Goal: Complete application form: Complete application form

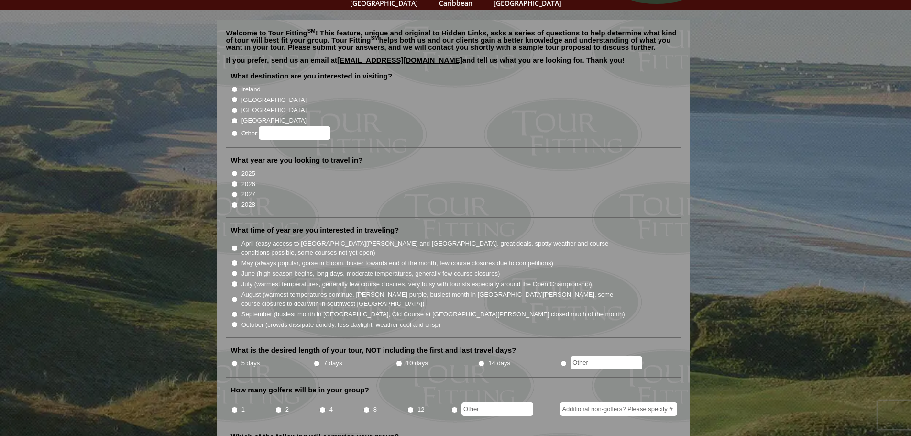
scroll to position [48, 0]
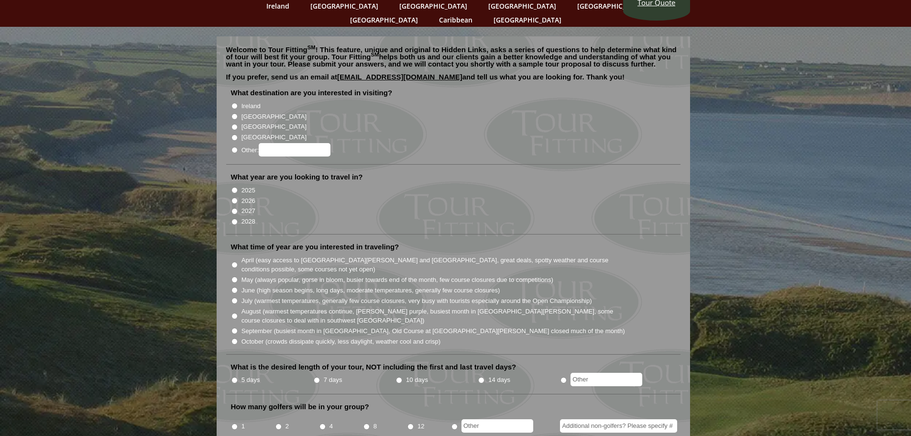
click at [236, 103] on input "Ireland" at bounding box center [234, 106] width 6 height 6
radio input "true"
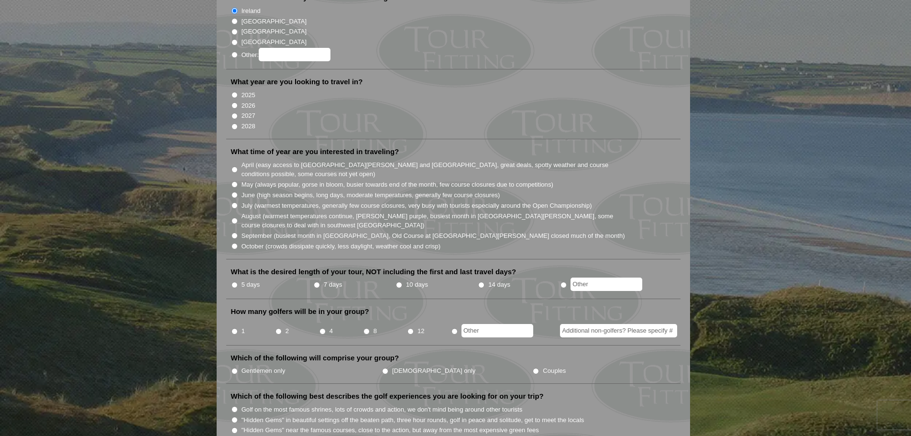
scroll to position [143, 0]
click at [232, 112] on input "2027" at bounding box center [234, 115] width 6 height 6
radio input "true"
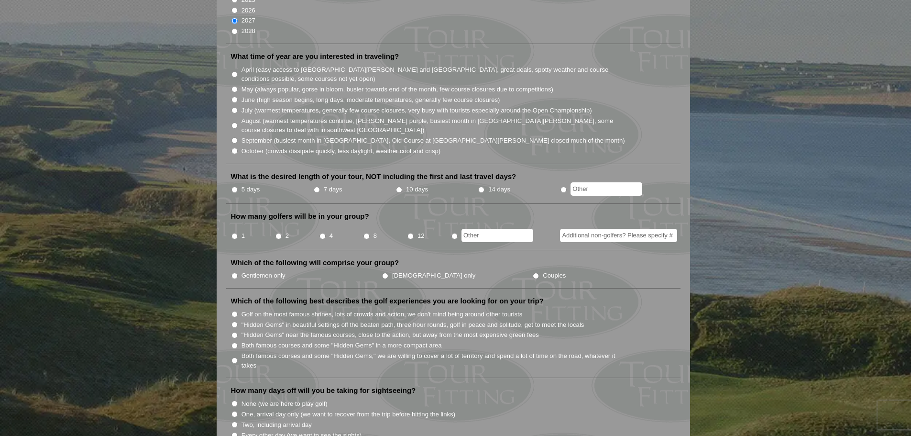
scroll to position [239, 0]
click at [234, 136] on input "September (busiest month in [GEOGRAPHIC_DATA], Old Course at [GEOGRAPHIC_DATA][…" at bounding box center [234, 139] width 6 height 6
radio input "true"
drag, startPoint x: 234, startPoint y: 135, endPoint x: 236, endPoint y: 152, distance: 16.4
click at [234, 147] on input "October (crowds dissipate quickly, less daylight, weather cool and crisp)" at bounding box center [234, 150] width 6 height 6
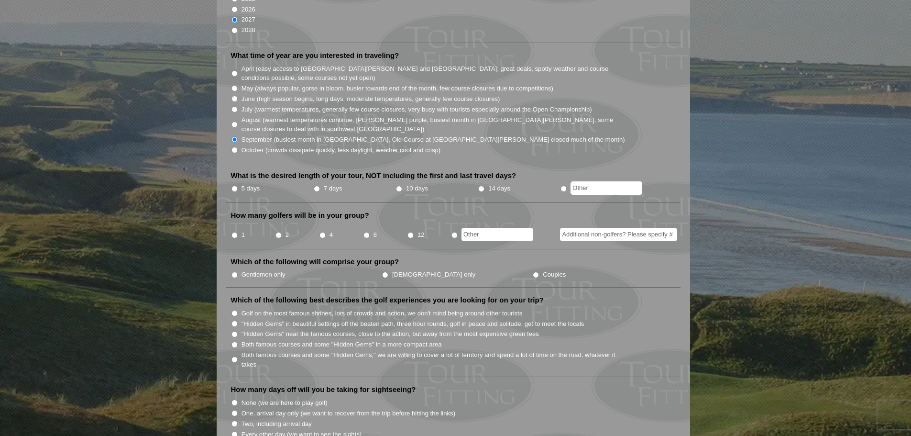
radio input "true"
click at [235, 136] on input "September (busiest month in [GEOGRAPHIC_DATA], Old Course at [GEOGRAPHIC_DATA][…" at bounding box center [234, 139] width 6 height 6
radio input "true"
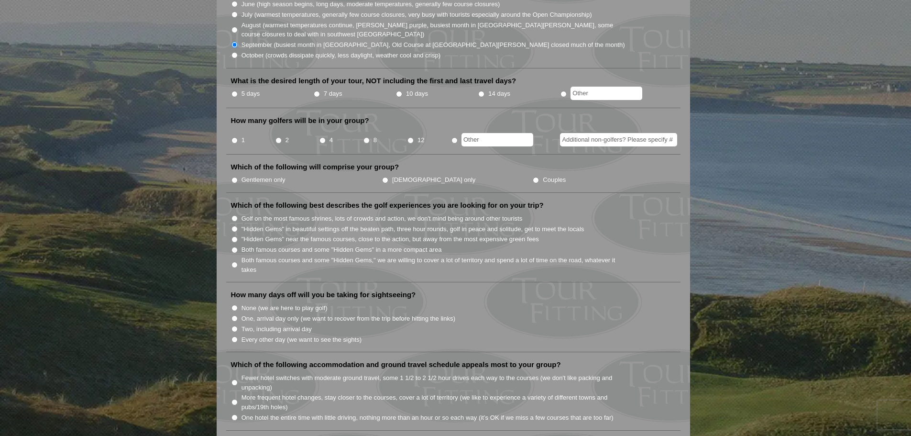
scroll to position [335, 0]
click at [480, 90] on input "14 days" at bounding box center [481, 93] width 6 height 6
radio input "true"
click at [563, 90] on input "radio" at bounding box center [563, 93] width 6 height 6
radio input "true"
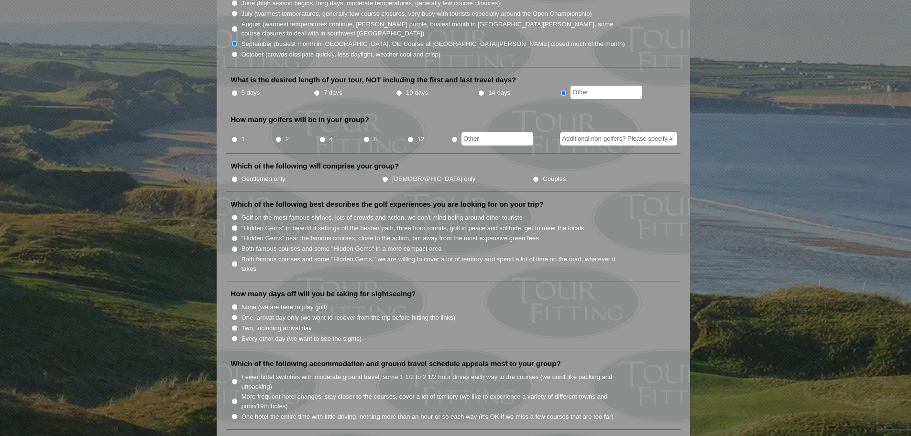
click at [584, 86] on input "text" at bounding box center [606, 92] width 72 height 13
type input "12"
click at [411, 136] on input "12" at bounding box center [410, 139] width 6 height 6
radio input "true"
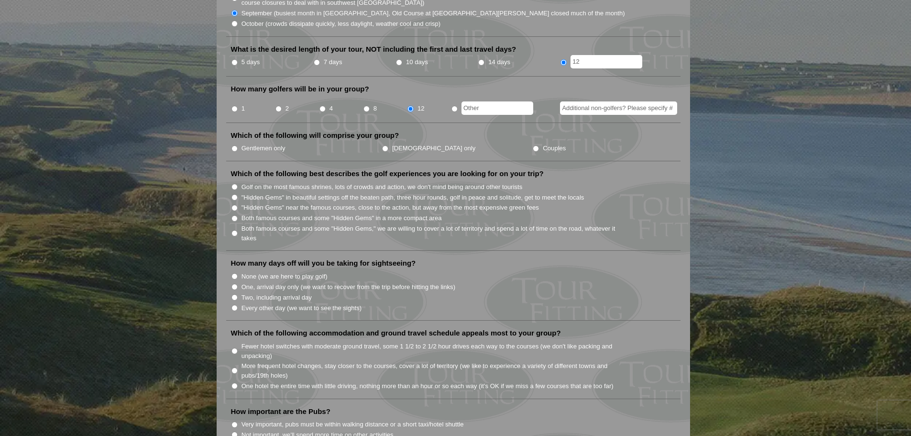
scroll to position [383, 0]
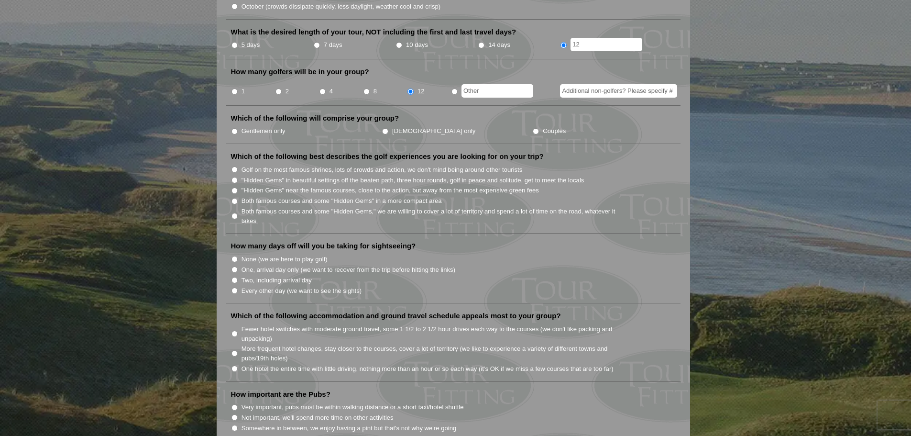
click at [232, 128] on input "Gentlemen only" at bounding box center [234, 131] width 6 height 6
radio input "true"
click at [455, 88] on input "radio" at bounding box center [454, 91] width 6 height 6
radio input "true"
click at [485, 84] on input "text" at bounding box center [497, 90] width 72 height 13
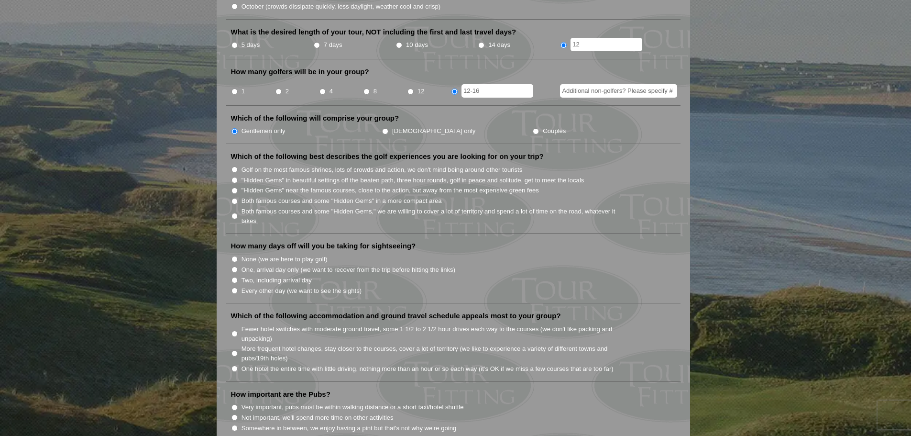
scroll to position [478, 0]
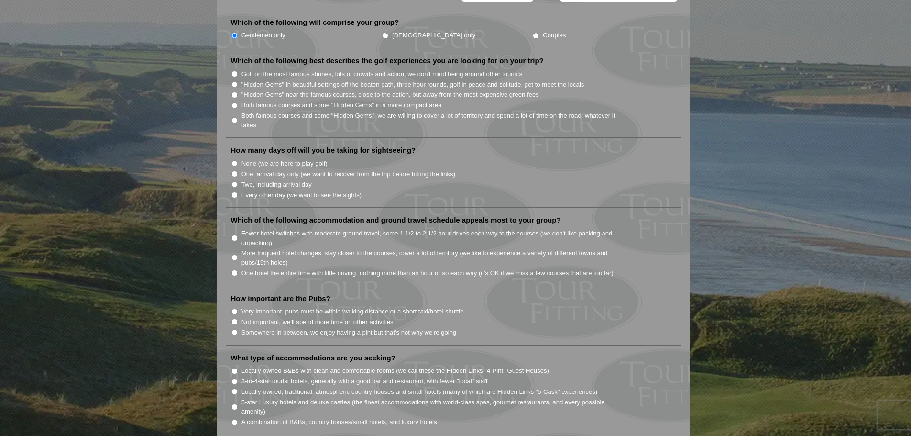
type input "12-16"
click at [234, 117] on input "Both famous courses and some "Hidden Gems," we are willing to cover a lot of te…" at bounding box center [234, 120] width 6 height 6
radio input "true"
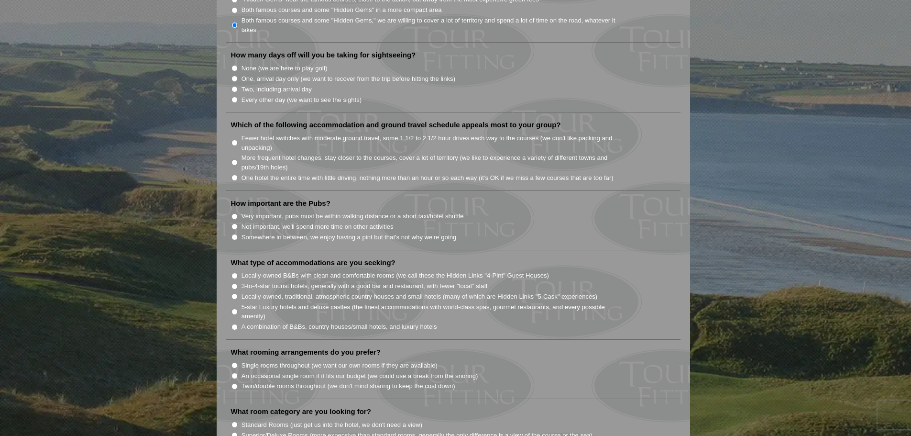
scroll to position [574, 0]
click at [234, 86] on input "Two, including arrival day" at bounding box center [234, 89] width 6 height 6
radio input "true"
click at [233, 159] on input "More frequent hotel changes, stay closer to the courses, cover a lot of territo…" at bounding box center [234, 162] width 6 height 6
radio input "true"
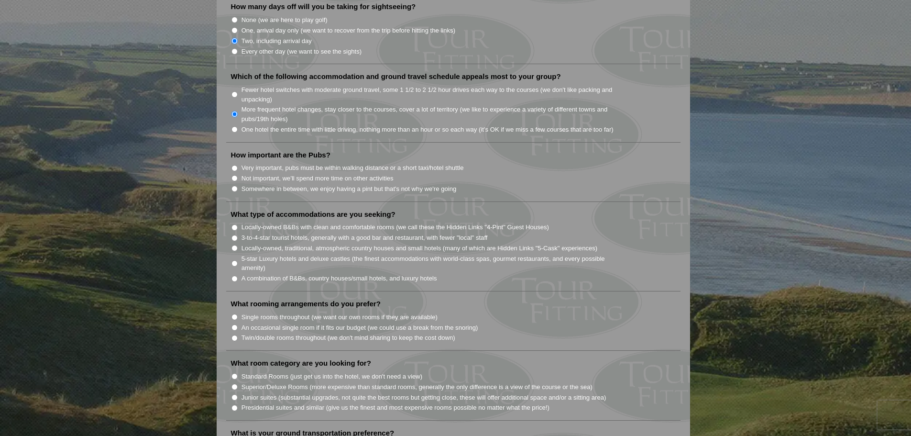
scroll to position [669, 0]
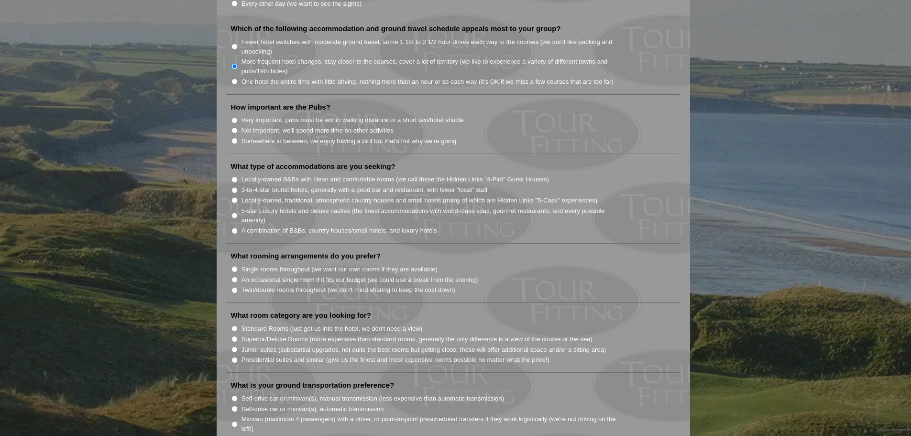
click at [234, 117] on input "Very important, pubs must be within walking distance or a short taxi/hotel shut…" at bounding box center [234, 120] width 6 height 6
radio input "true"
click at [233, 44] on input "Fewer hotel switches with moderate ground travel, some 1 1/2 to 2 1/2 hour driv…" at bounding box center [234, 47] width 6 height 6
radio input "true"
click at [235, 63] on input "More frequent hotel changes, stay closer to the courses, cover a lot of territo…" at bounding box center [234, 66] width 6 height 6
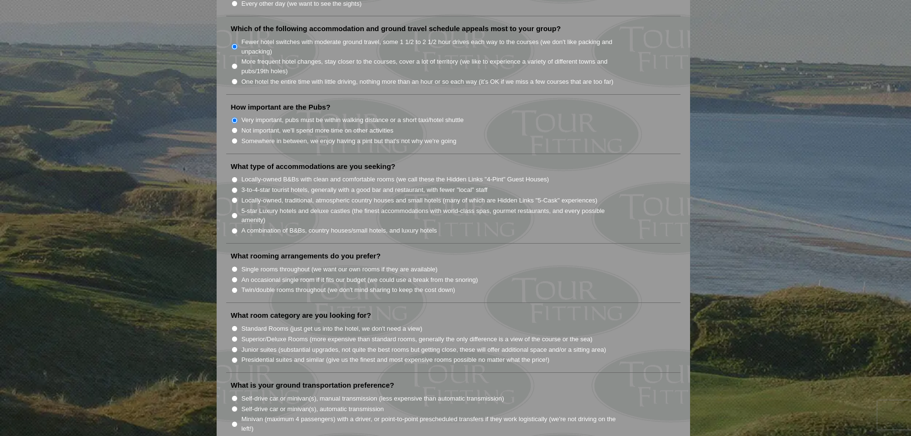
radio input "true"
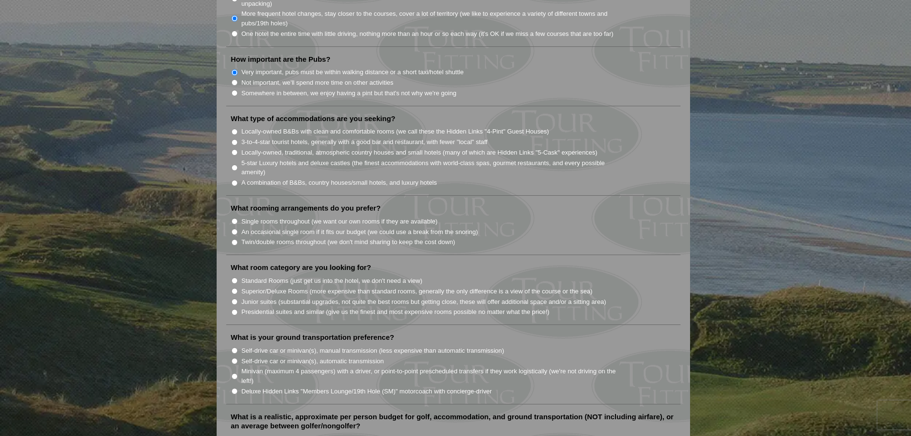
click at [235, 149] on input "Locally-owned, traditional, atmospheric country houses and small hotels (many o…" at bounding box center [234, 152] width 6 height 6
radio input "true"
click at [235, 180] on input "A combination of B&Bs, country houses/small hotels, and luxury hotels" at bounding box center [234, 183] width 6 height 6
radio input "true"
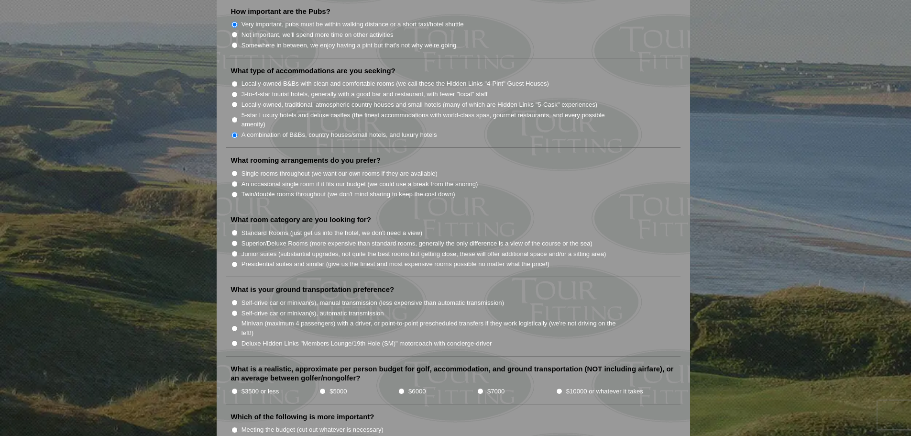
scroll to position [813, 0]
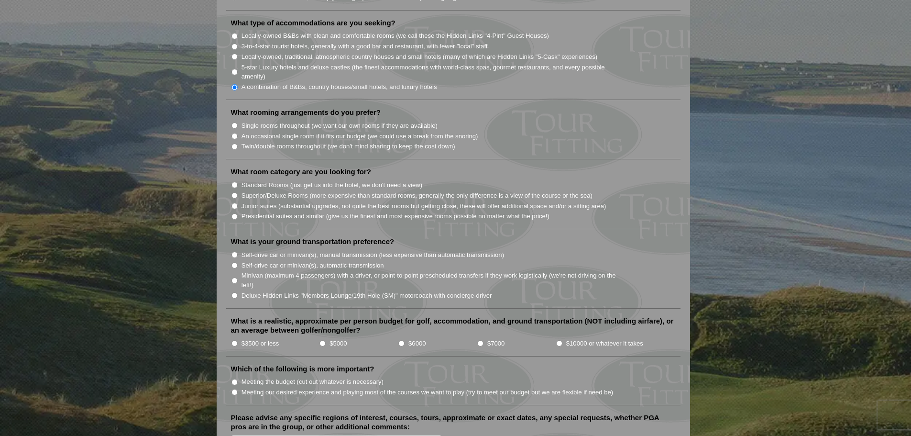
click at [234, 133] on input "An occasional single room if it fits our budget (we could use a break from the …" at bounding box center [234, 136] width 6 height 6
radio input "true"
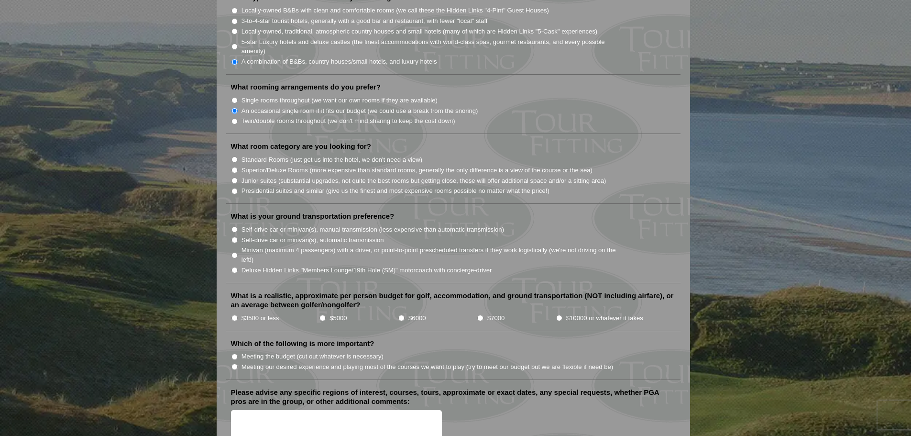
scroll to position [861, 0]
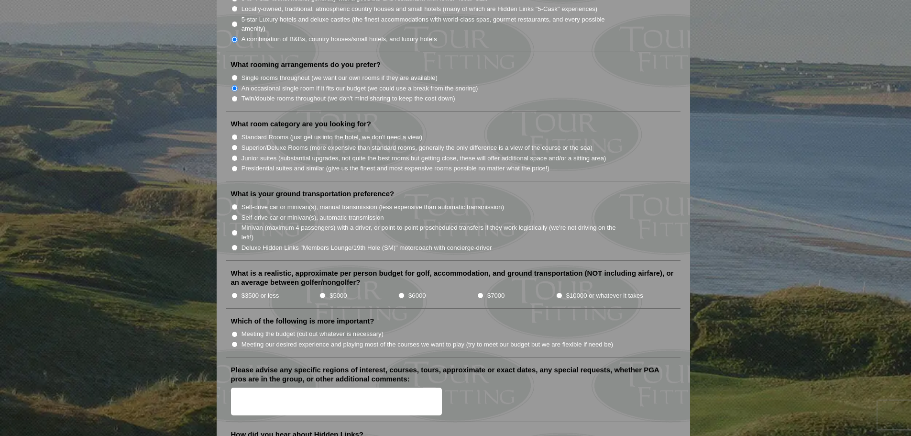
click at [234, 134] on input "Standard Rooms (just get us into the hotel, we don't need a view)" at bounding box center [234, 137] width 6 height 6
radio input "true"
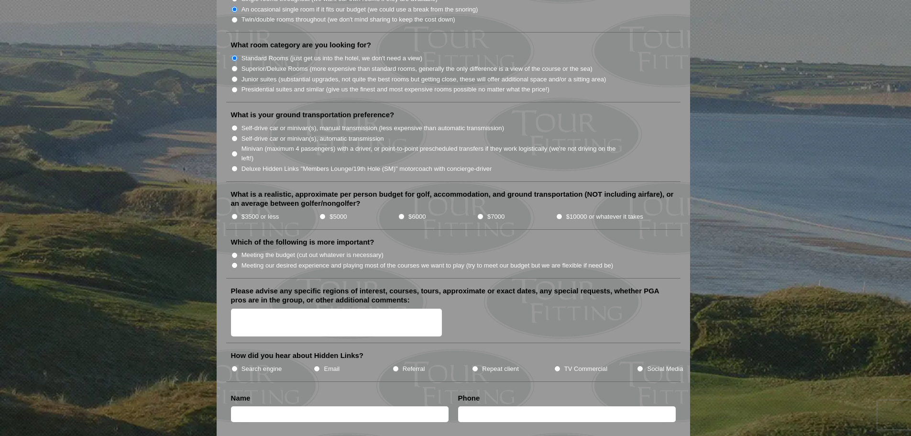
scroll to position [956, 0]
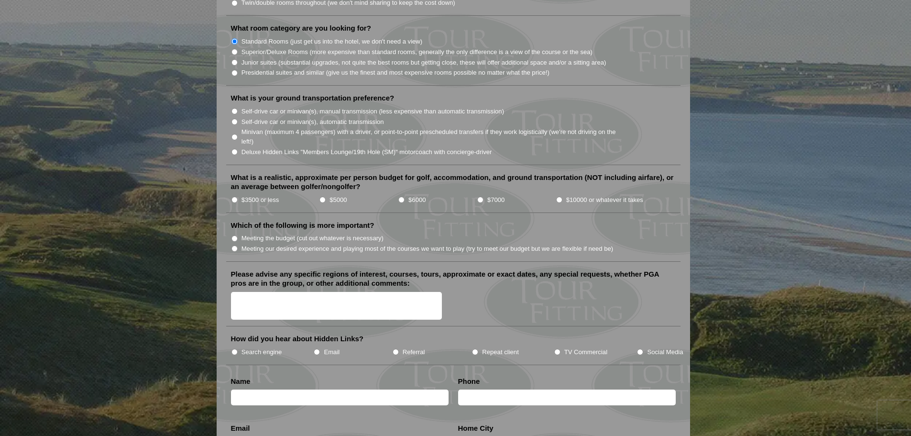
click at [235, 149] on input "Deluxe Hidden Links "Members Lounge/19th Hole (SM)" motorcoach with concierge-d…" at bounding box center [234, 152] width 6 height 6
radio input "true"
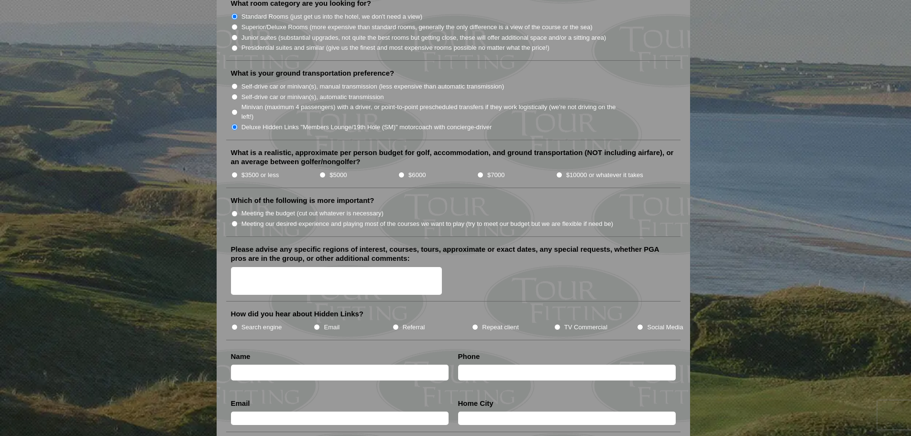
scroll to position [1004, 0]
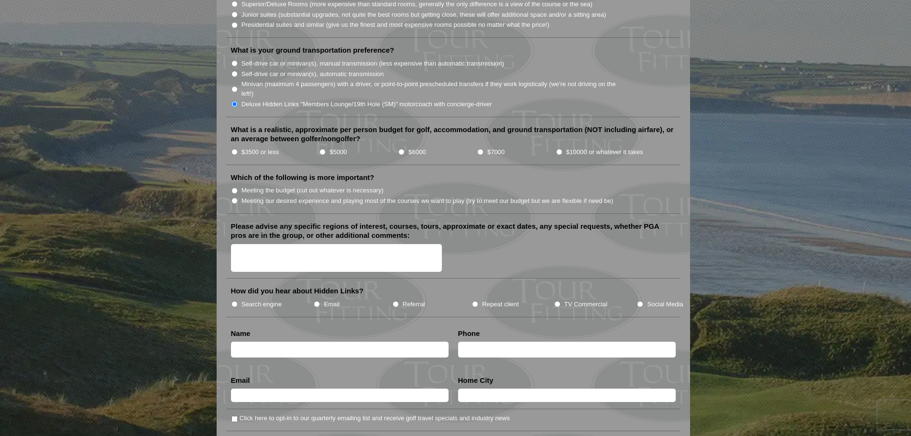
click at [235, 86] on input "Minivan (maximum 4 passengers) with a driver, or point-to-point prescheduled tr…" at bounding box center [234, 89] width 6 height 6
radio input "true"
click at [234, 101] on input "Deluxe Hidden Links "Members Lounge/19th Hole (SM)" motorcoach with concierge-d…" at bounding box center [234, 104] width 6 height 6
radio input "true"
click at [235, 86] on input "Minivan (maximum 4 passengers) with a driver, or point-to-point prescheduled tr…" at bounding box center [234, 89] width 6 height 6
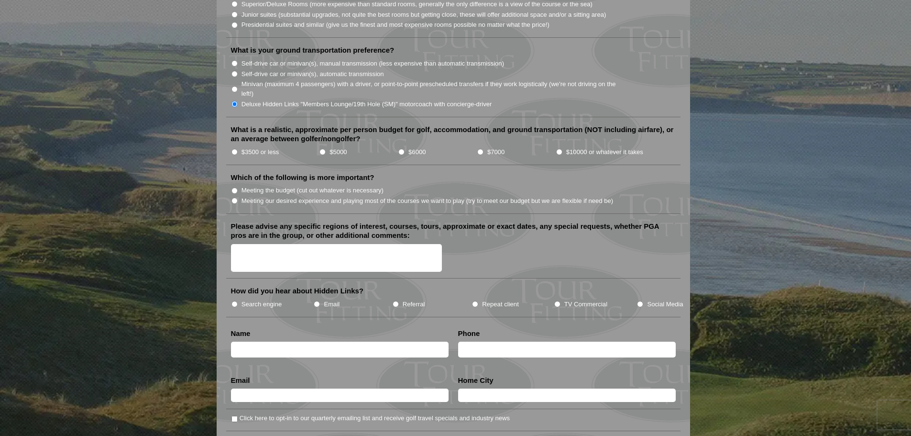
radio input "true"
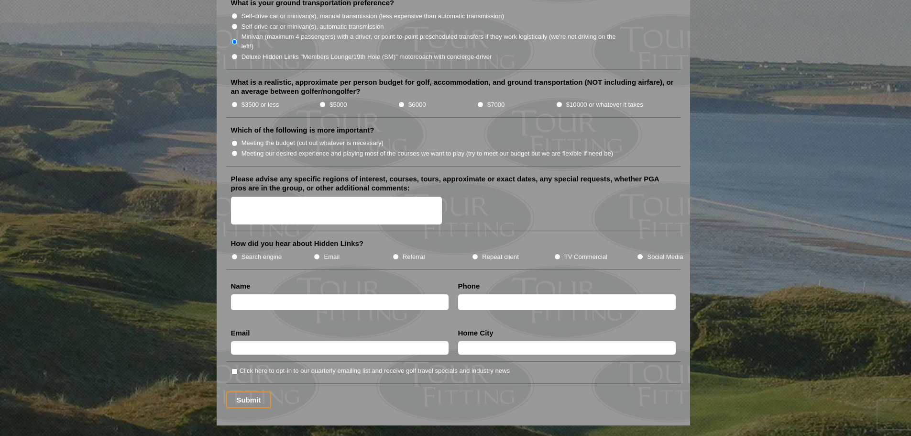
scroll to position [1052, 0]
click at [480, 101] on input "$7000" at bounding box center [480, 104] width 6 height 6
radio input "true"
click at [233, 150] on input "Meeting our desired experience and playing most of the courses we want to play …" at bounding box center [234, 153] width 6 height 6
radio input "true"
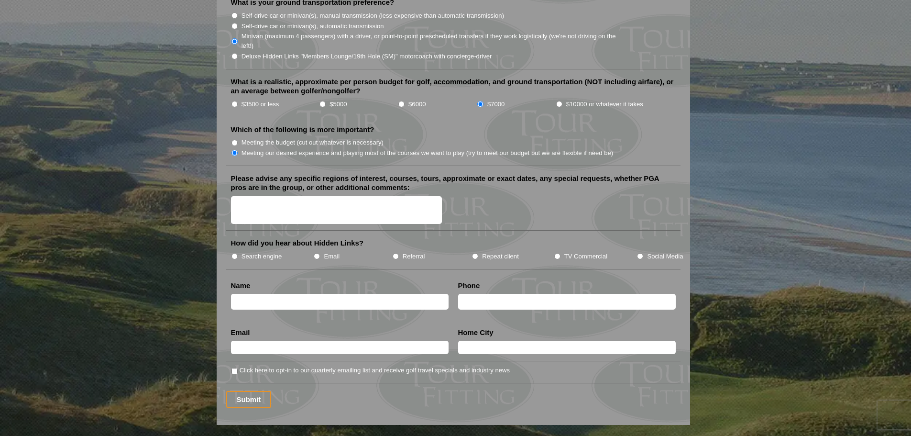
scroll to position [1100, 0]
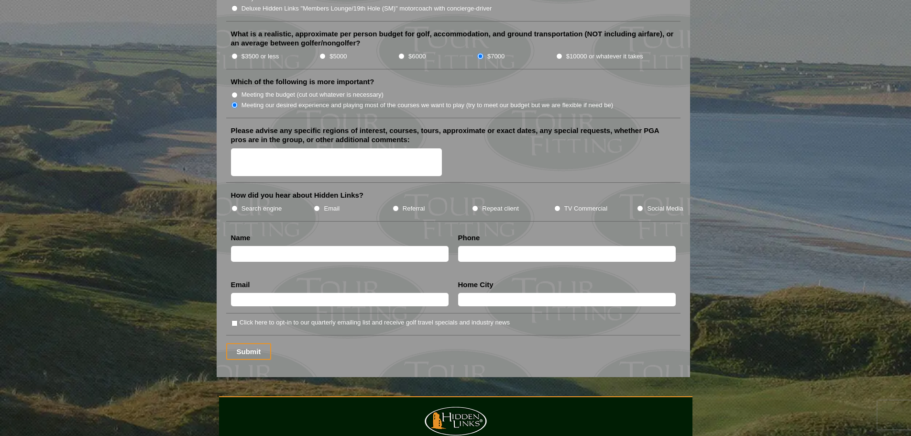
click at [245, 148] on textarea "Please advise any specific regions of interest, courses, tours, approximate or …" at bounding box center [336, 162] width 211 height 28
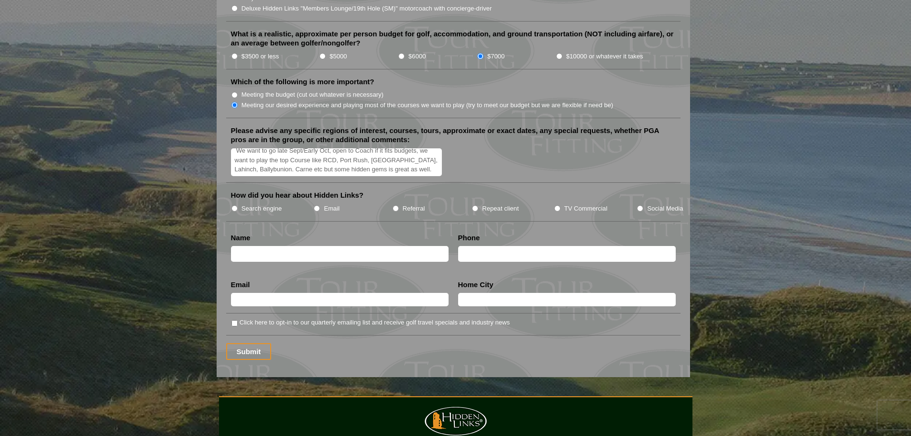
scroll to position [6, 0]
type textarea "We want to go late Sept/Early Oct, open to Coach if it fits budgets, we want to…"
click at [236, 205] on input "Search engine" at bounding box center [234, 208] width 6 height 6
radio input "true"
click at [248, 246] on input "text" at bounding box center [340, 254] width 218 height 16
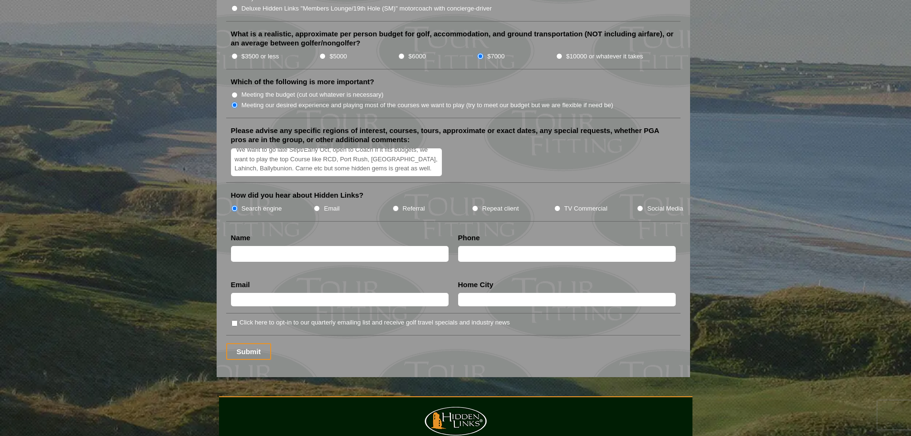
type input "[PERSON_NAME]"
type input "6046490419"
type input "[PERSON_NAME][EMAIL_ADDRESS][DOMAIN_NAME]"
type input "Coquitlam"
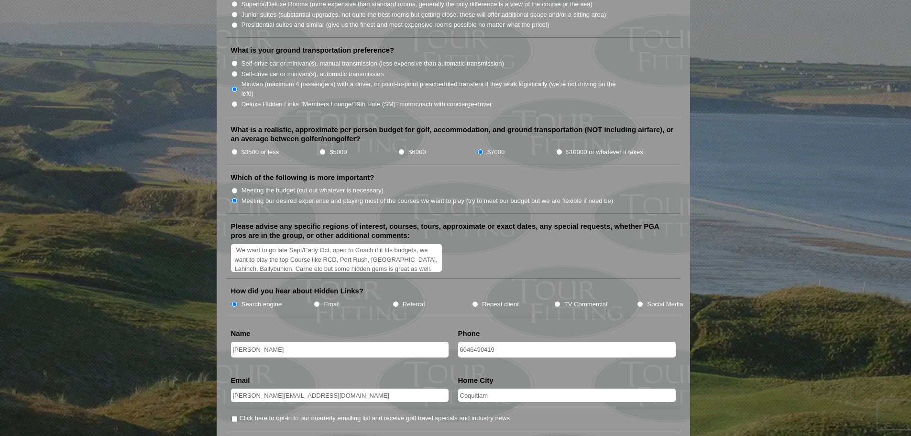
scroll to position [0, 0]
click at [328, 244] on textarea "We want to go late Sept/Early Oct, open to Coach if it fits budgets, we want to…" at bounding box center [336, 258] width 211 height 28
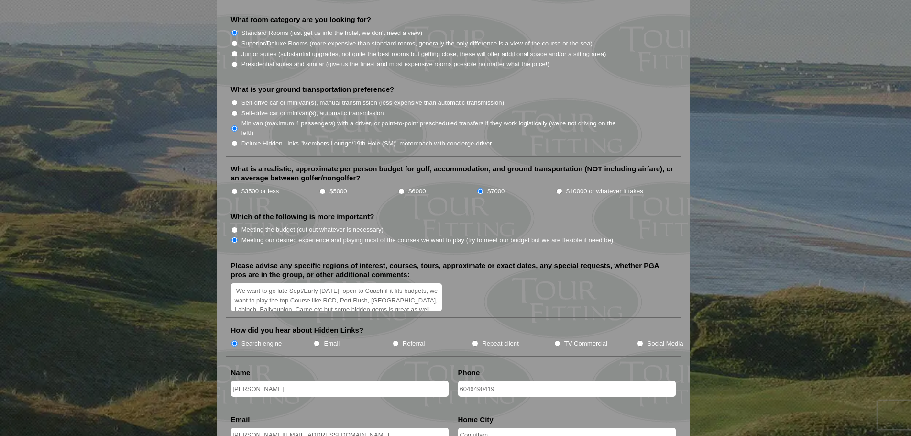
click at [260, 286] on textarea "We want to go late Sept/Early [DATE], open to Coach if it fits budgets, we want…" at bounding box center [336, 297] width 211 height 28
click at [323, 288] on textarea "We want to go late Sept/Early [DATE], open to Coach if it fits budgets, we don'…" at bounding box center [336, 297] width 211 height 28
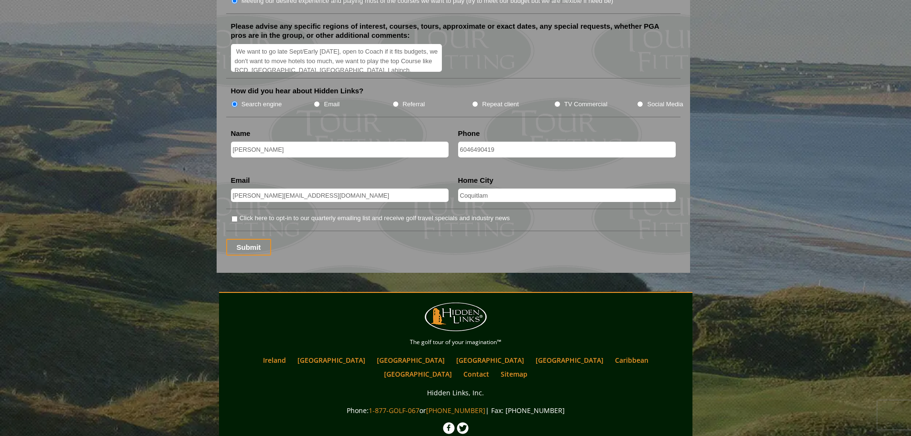
scroll to position [15, 0]
click at [379, 50] on textarea "We want to go late Sept/Early [DATE], open to Coach if it fits budgets, we don'…" at bounding box center [336, 58] width 211 height 28
type textarea "We want to go late Sept/Early [DATE], open to Coach if it fits budgets, we don'…"
click at [247, 239] on input "Submit" at bounding box center [248, 247] width 45 height 17
